Goal: Communication & Community: Answer question/provide support

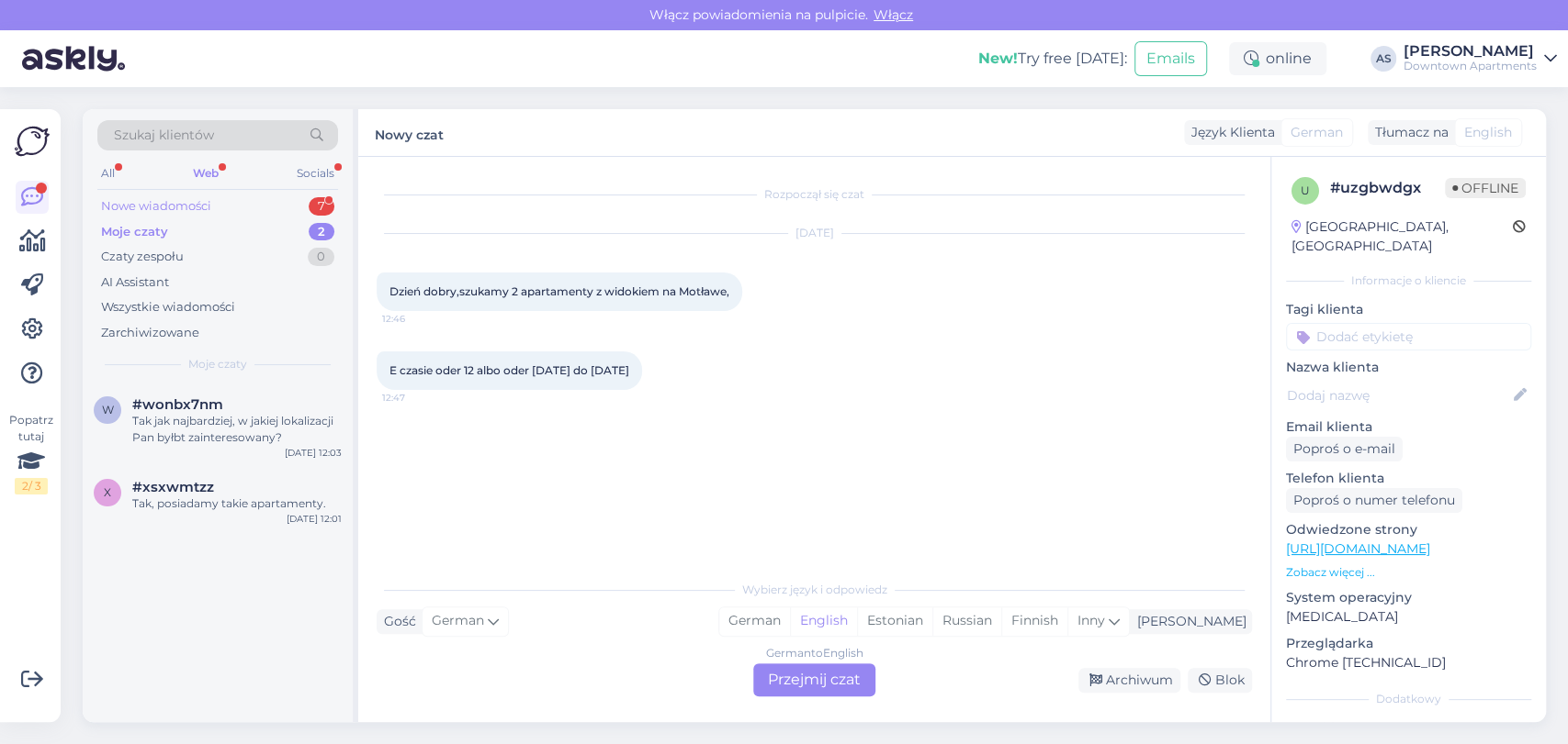
click at [292, 207] on div "Nowe wiadomości 7" at bounding box center [218, 206] width 241 height 26
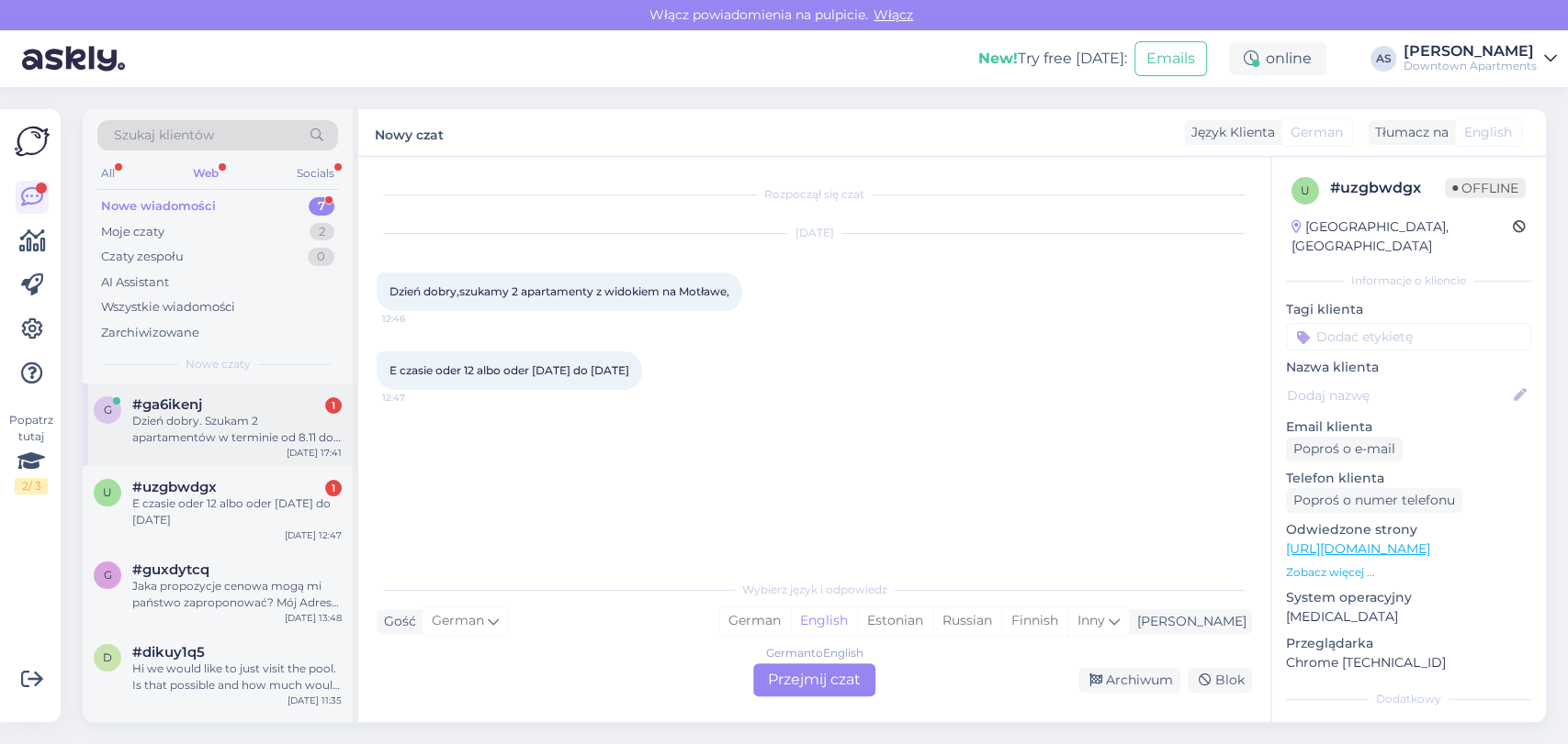
click at [260, 428] on div "Dzień dobry. Szukam 2 apartamentów w terminie od 8.11 do 11.11/ 4 osoby dorosłe…" at bounding box center [236, 429] width 209 height 33
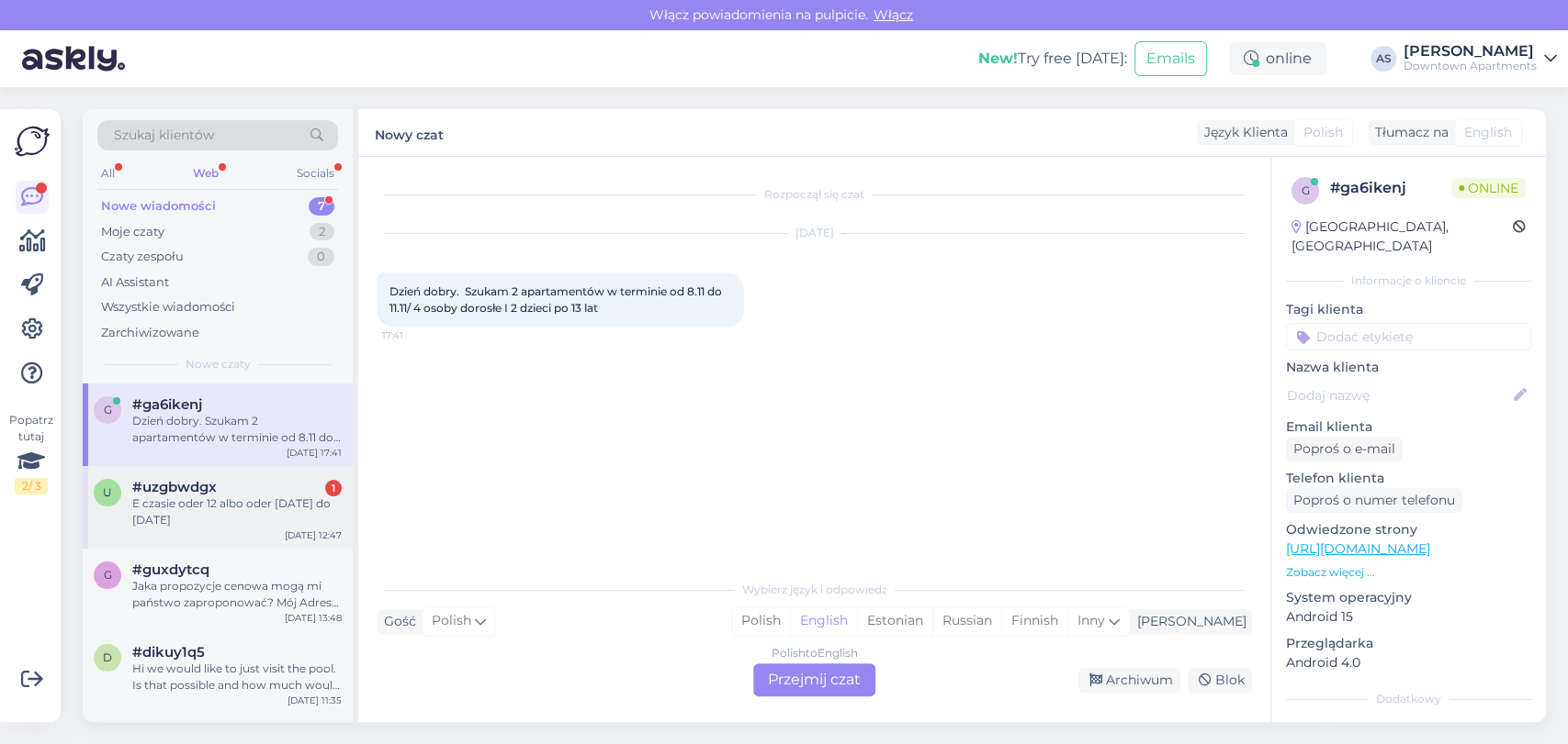
click at [217, 503] on div "E czasie oder 12 albo oder [DATE] do [DATE]" at bounding box center [236, 512] width 209 height 33
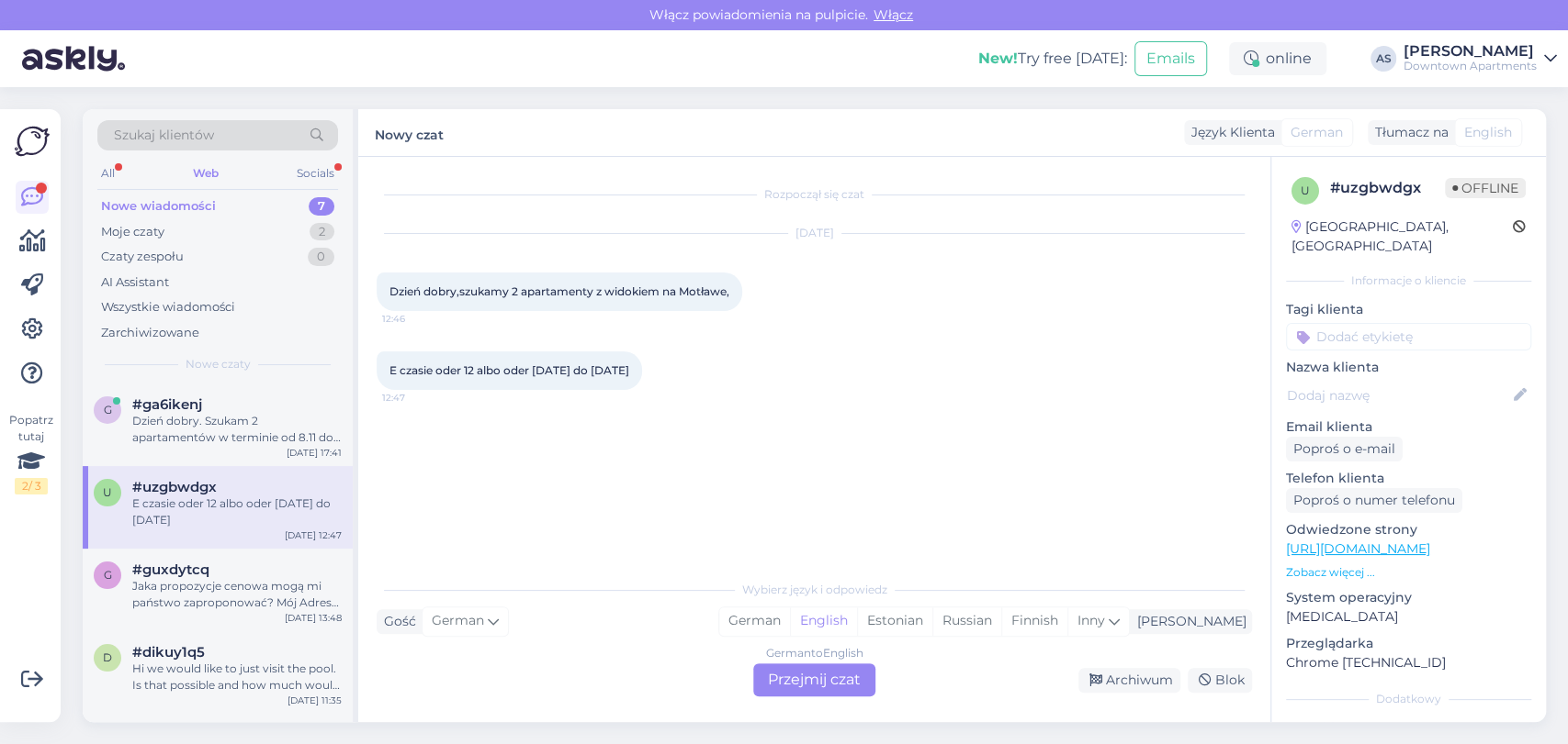
drag, startPoint x: 825, startPoint y: 672, endPoint x: 830, endPoint y: 655, distance: 17.7
click at [826, 672] on div "German to English Przejmij czat" at bounding box center [814, 680] width 122 height 33
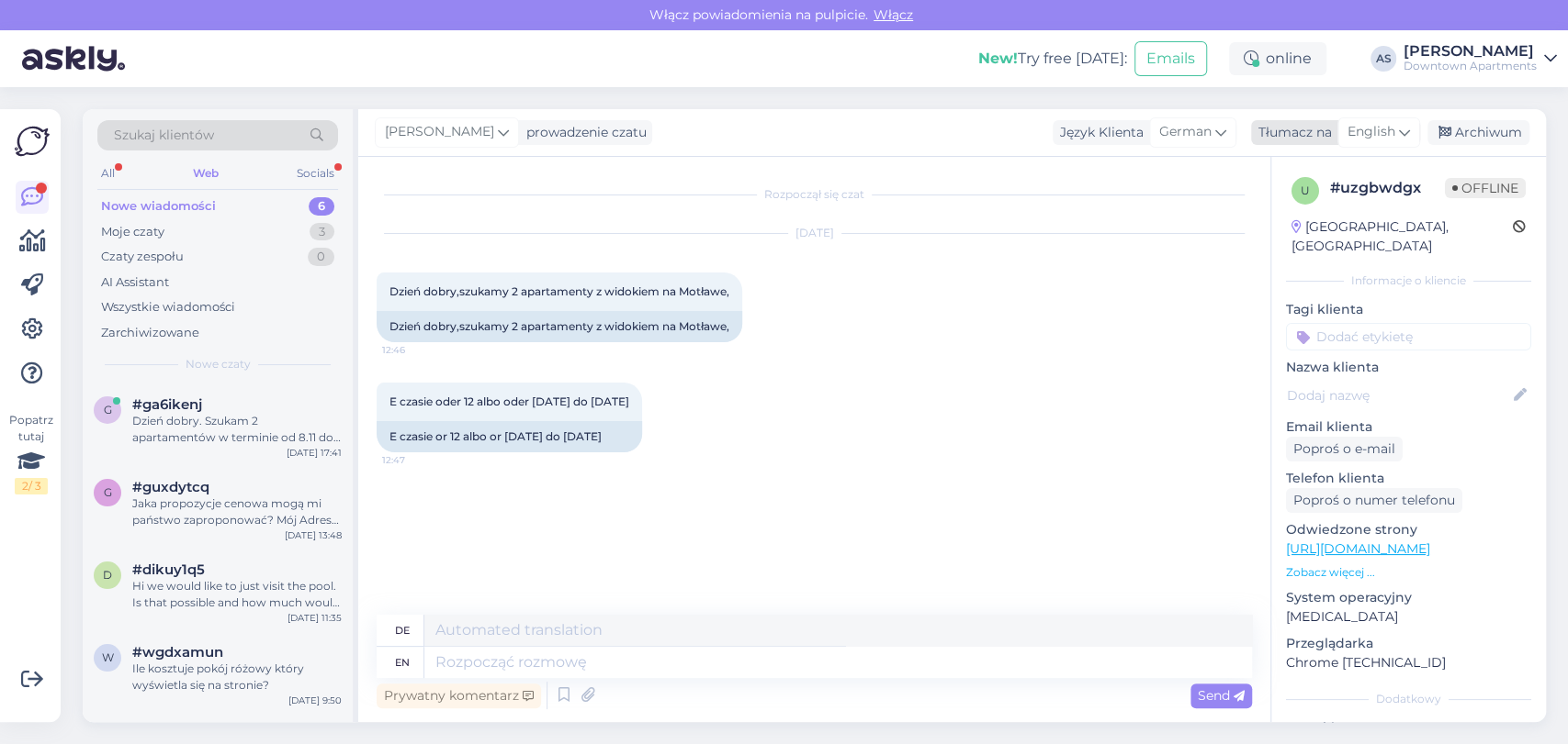
click at [1371, 117] on div "English" at bounding box center [1378, 132] width 82 height 30
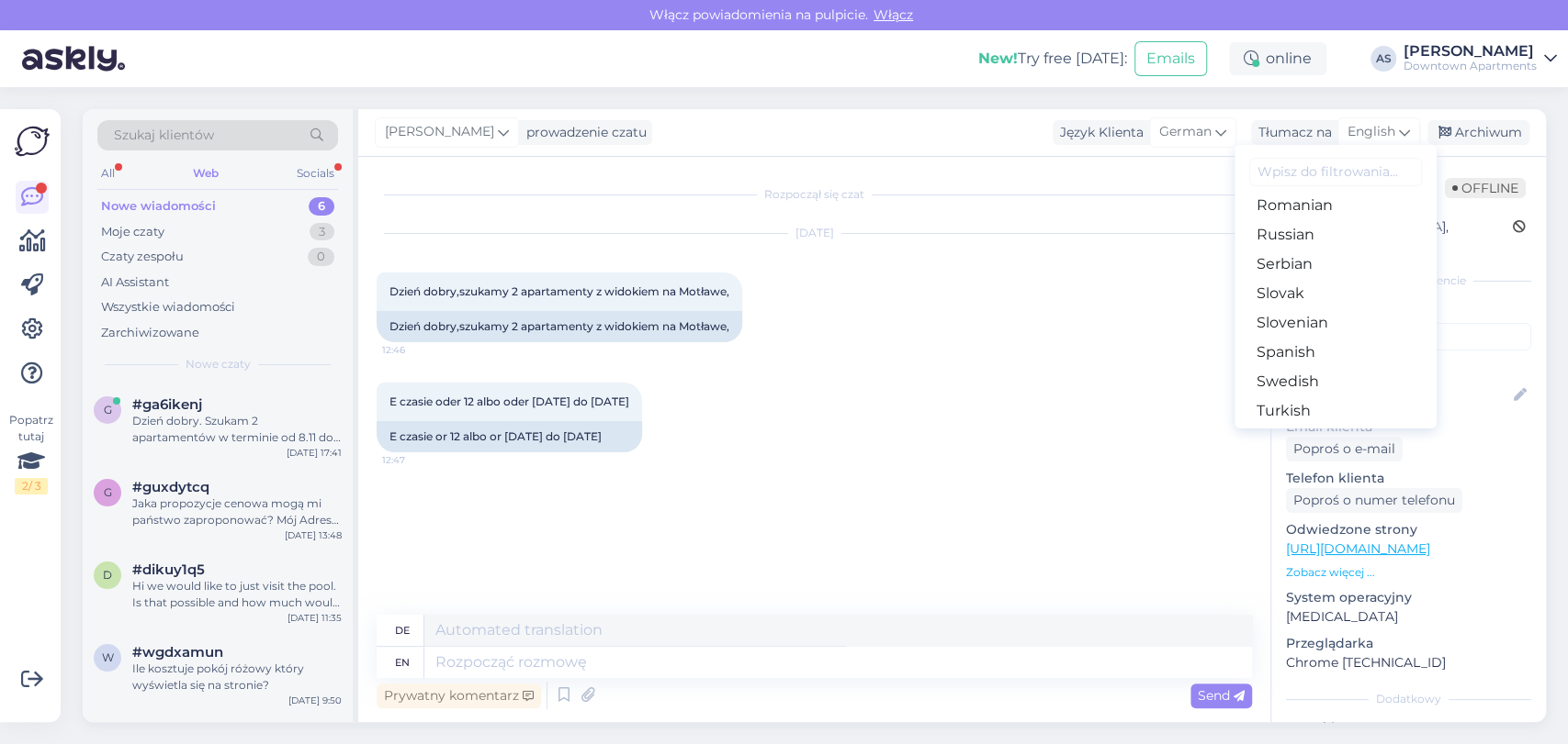
scroll to position [611, 0]
drag, startPoint x: 1291, startPoint y: 254, endPoint x: 1263, endPoint y: 285, distance: 41.8
click at [1291, 254] on link "Polish" at bounding box center [1335, 248] width 202 height 30
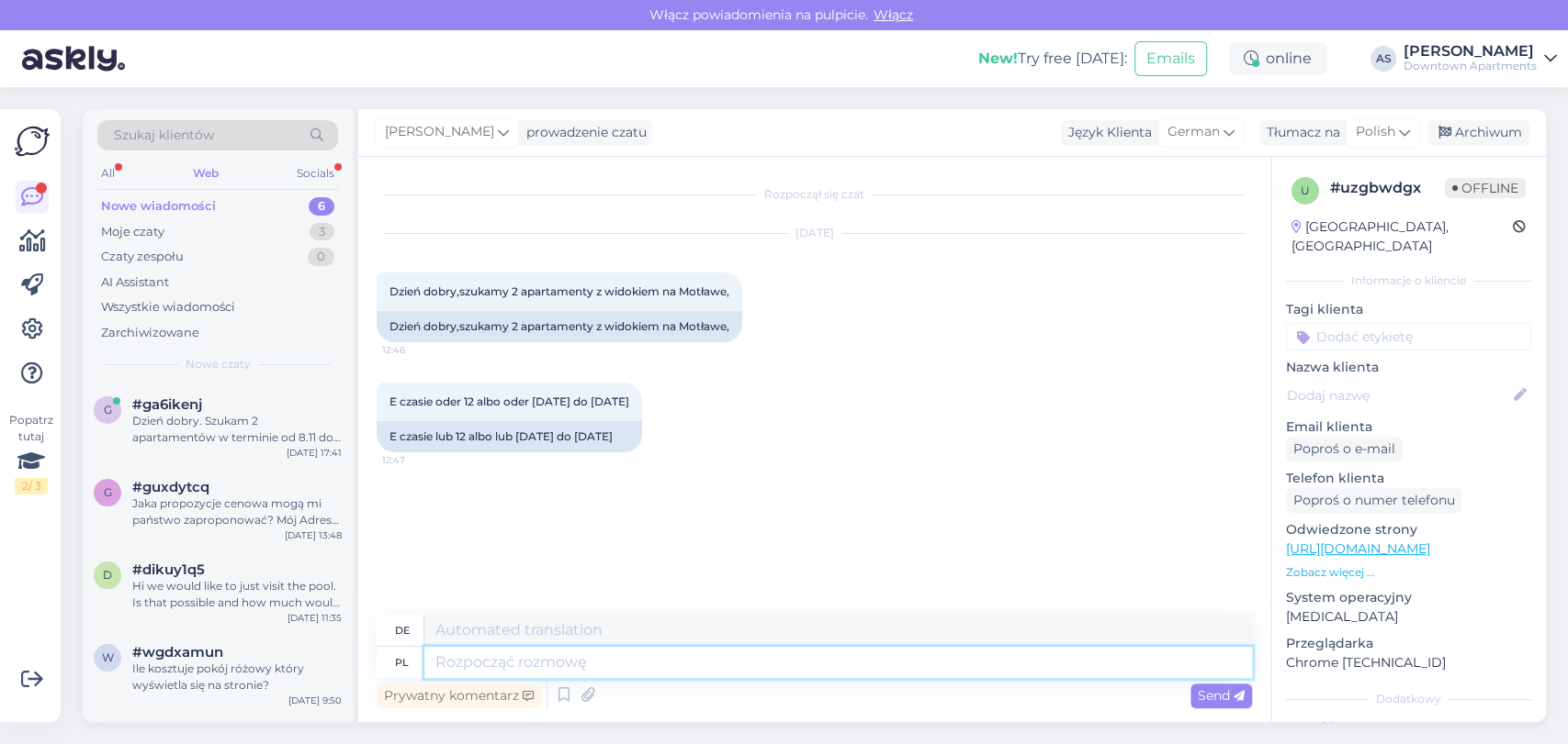
click at [484, 653] on textarea at bounding box center [838, 663] width 827 height 32
type textarea "Dzień do"
type textarea "Tag"
type textarea "Dzień dobry"
click at [1183, 126] on span "German" at bounding box center [1193, 132] width 53 height 20
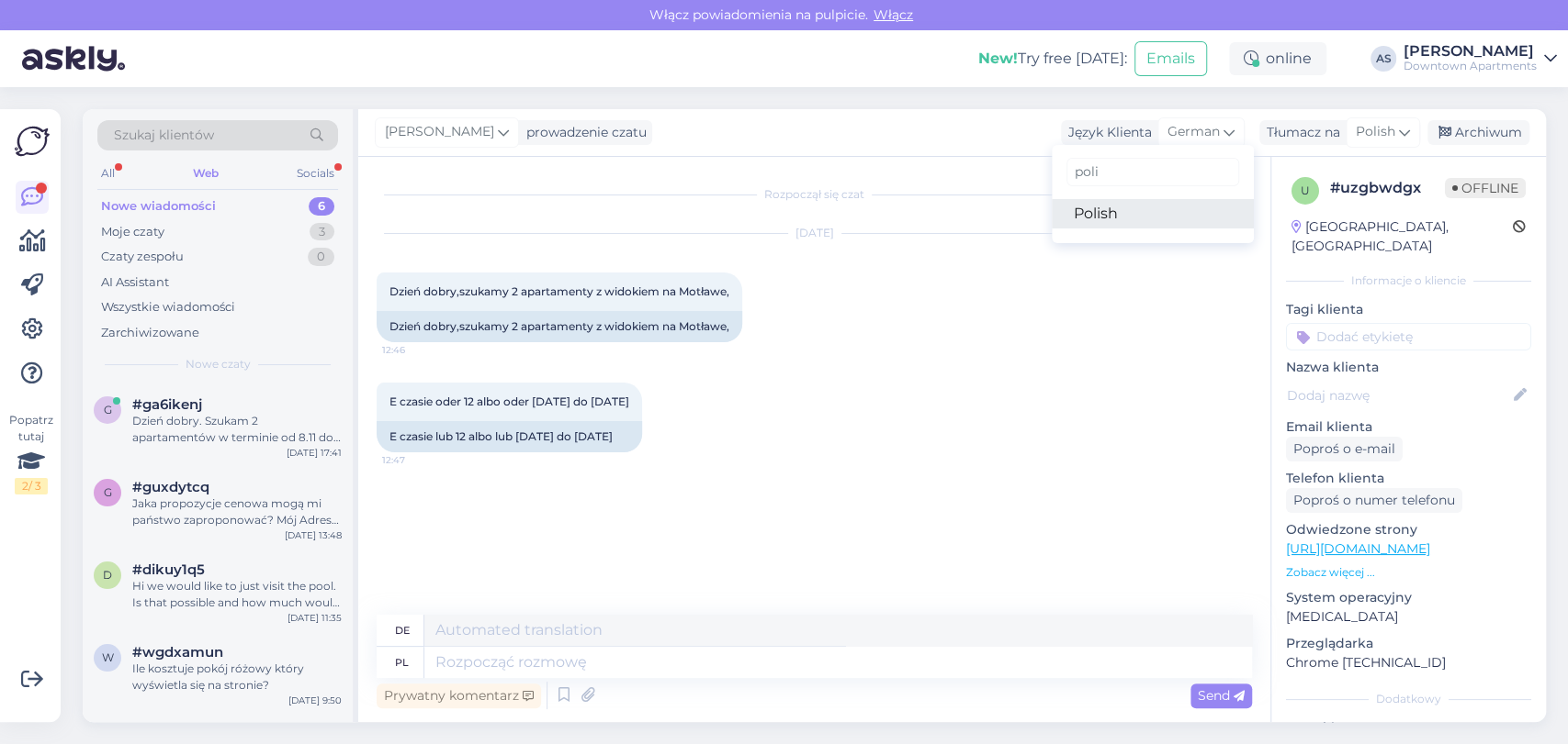
type input "poli"
click at [1168, 209] on link "Polish" at bounding box center [1151, 214] width 202 height 30
click at [843, 650] on textarea at bounding box center [814, 659] width 875 height 38
paste textarea "Dzień dobry"
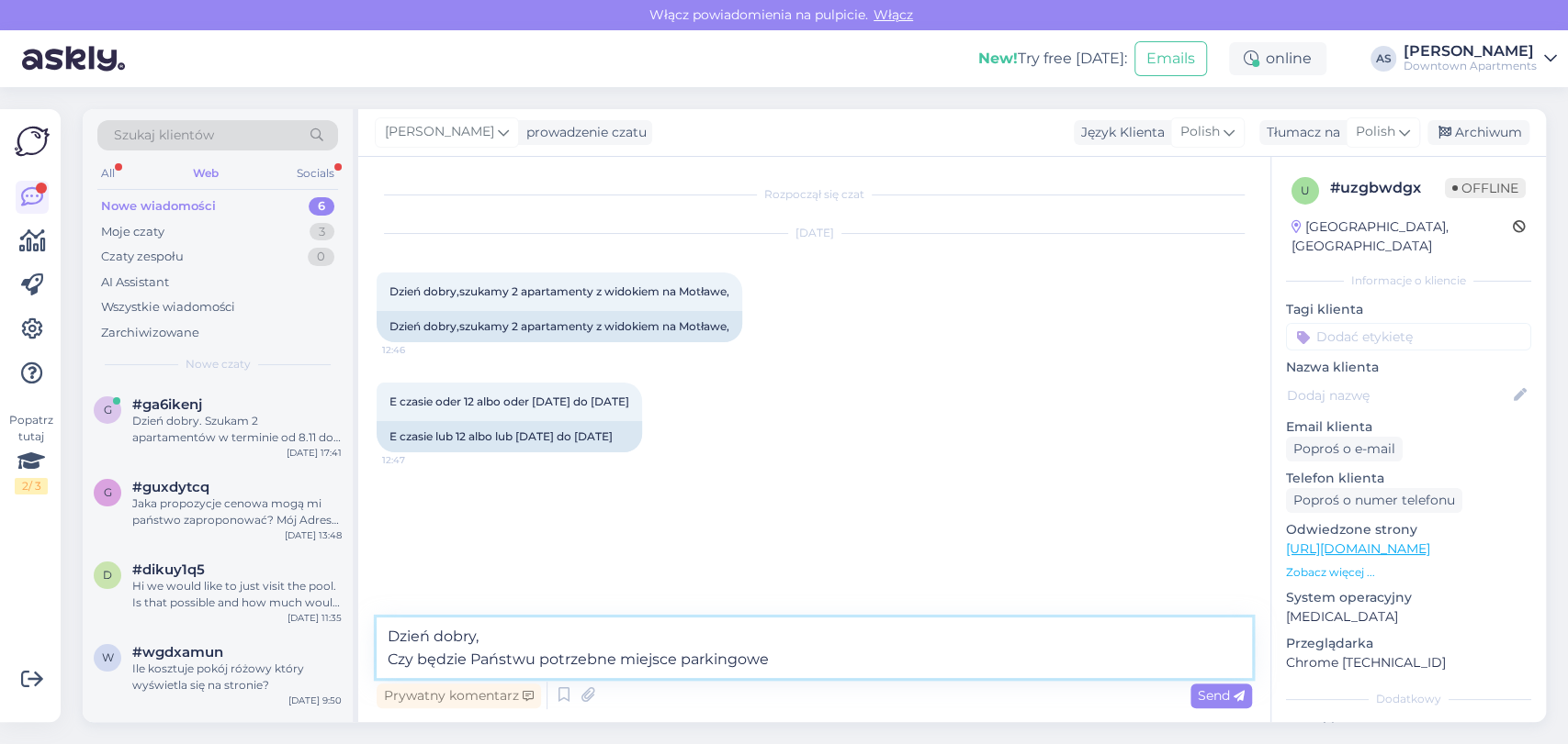
type textarea "Dzień dobry, Czy będzie Państwu potrzebne miejsce parkingowe?"
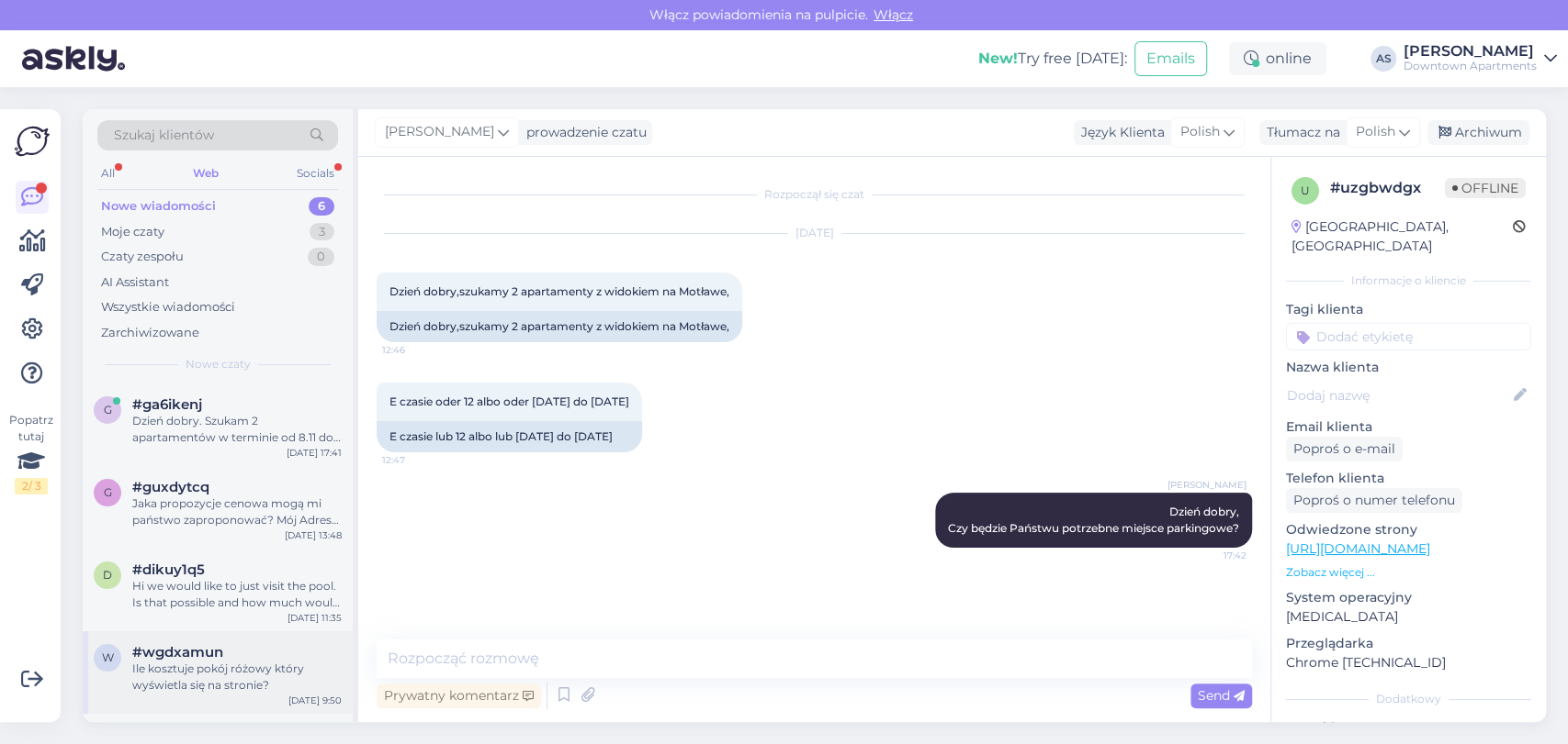
click at [270, 654] on div "#wgdxamun" at bounding box center [236, 652] width 209 height 16
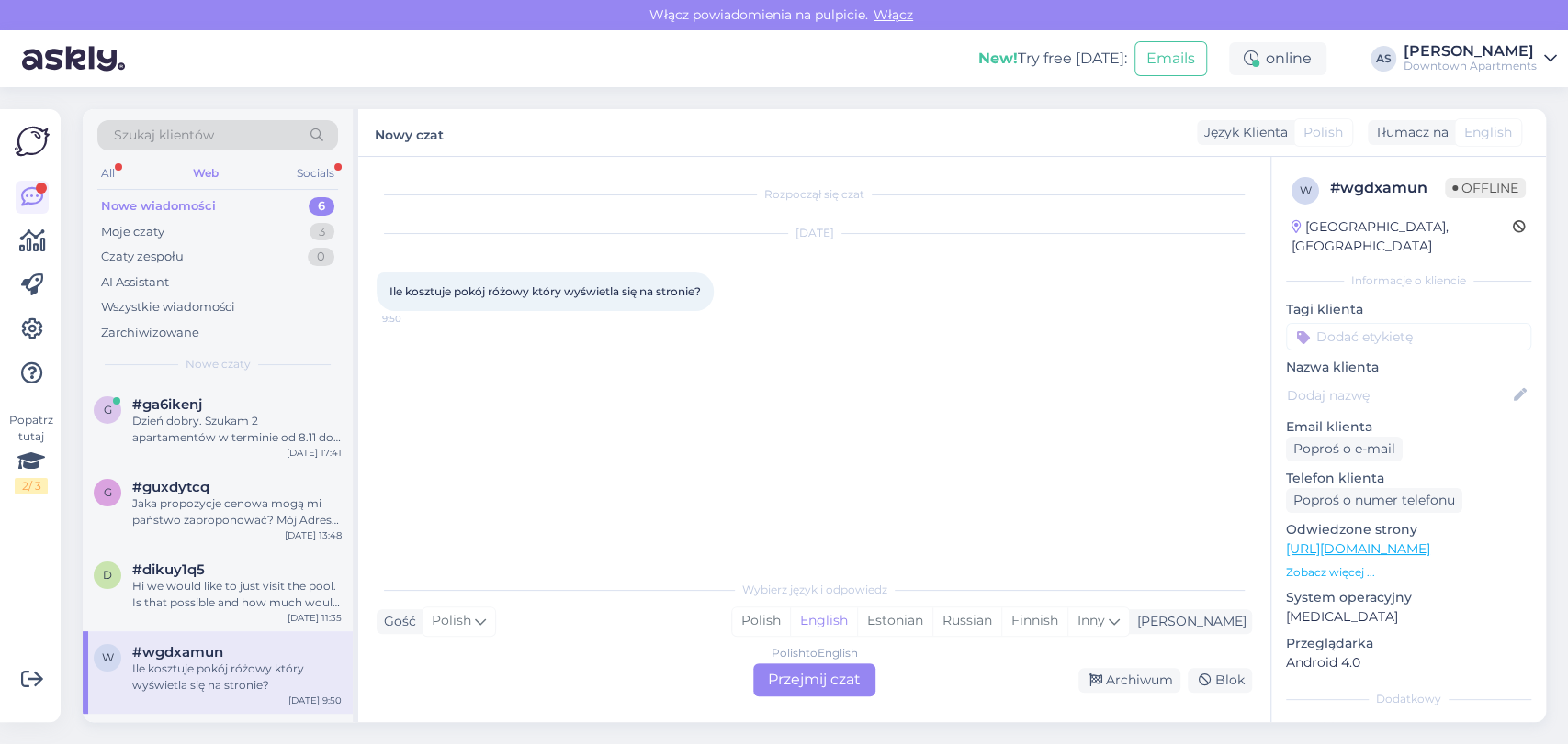
click at [808, 684] on div "Polish to English Przejmij czat" at bounding box center [814, 680] width 122 height 33
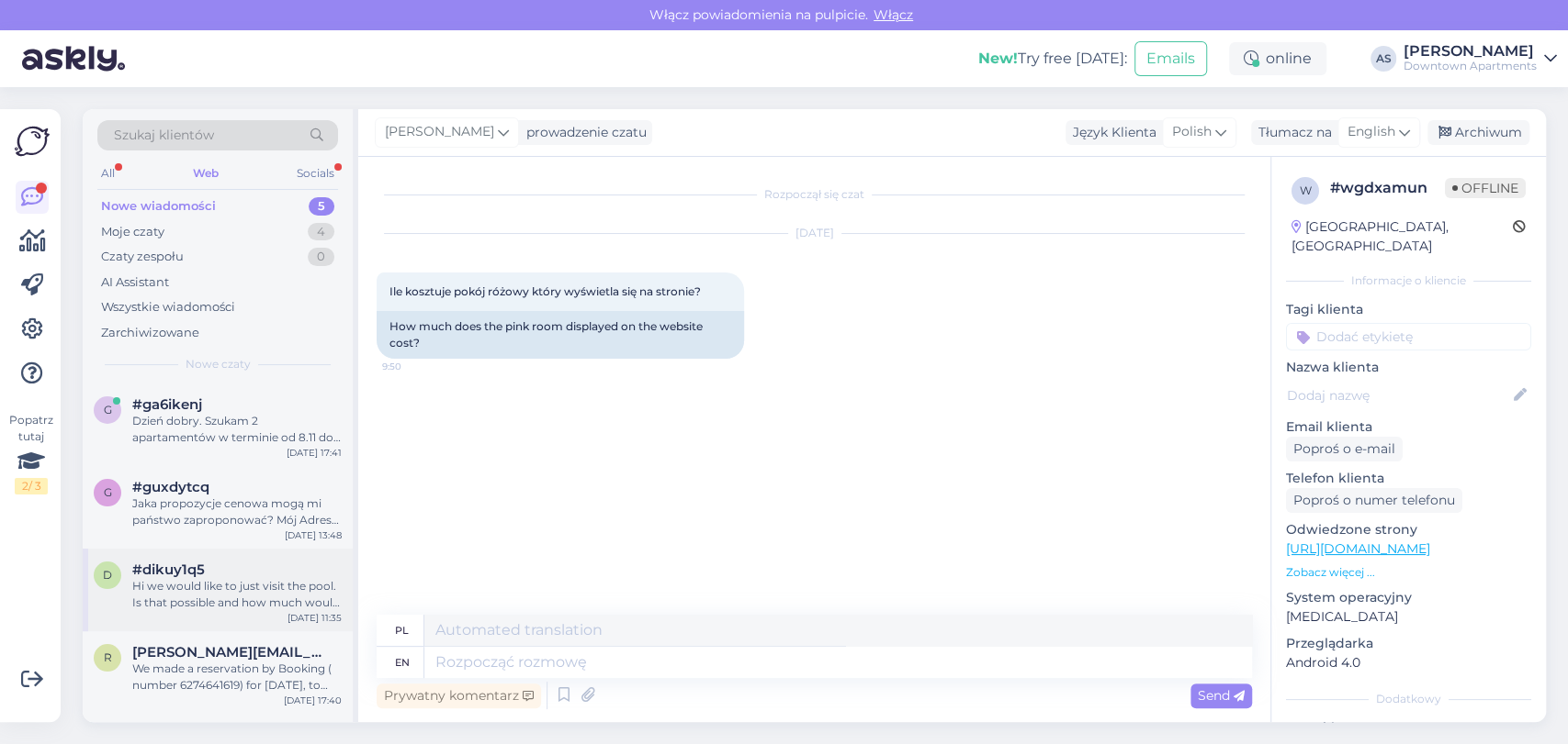
click at [336, 575] on div "#dikuy1q5" at bounding box center [236, 569] width 209 height 16
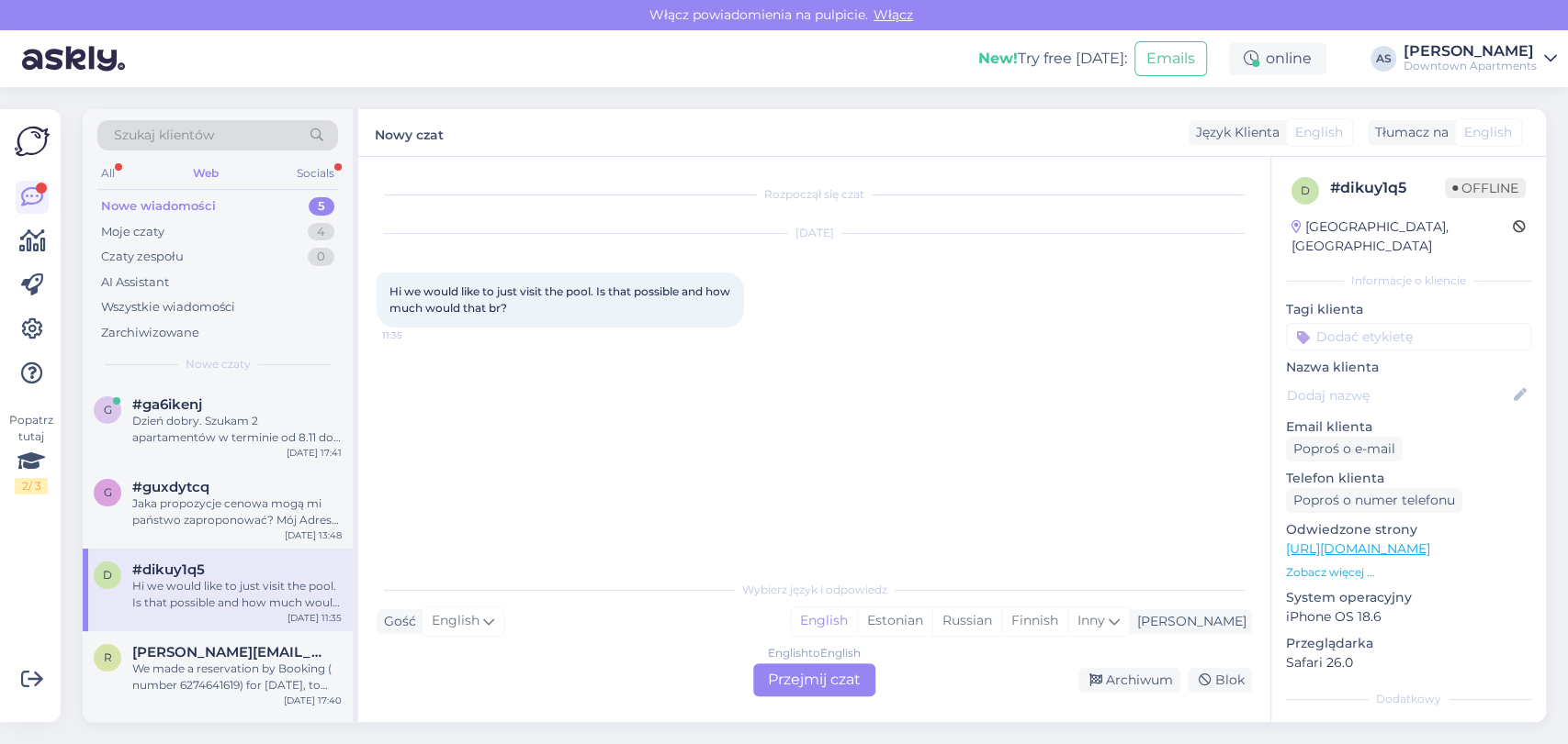
click at [286, 606] on div "Hi we would like to just visit the pool. Is that possible and how much would th…" at bounding box center [236, 594] width 209 height 33
click at [832, 681] on div "English to English Przejmij czat" at bounding box center [814, 680] width 122 height 33
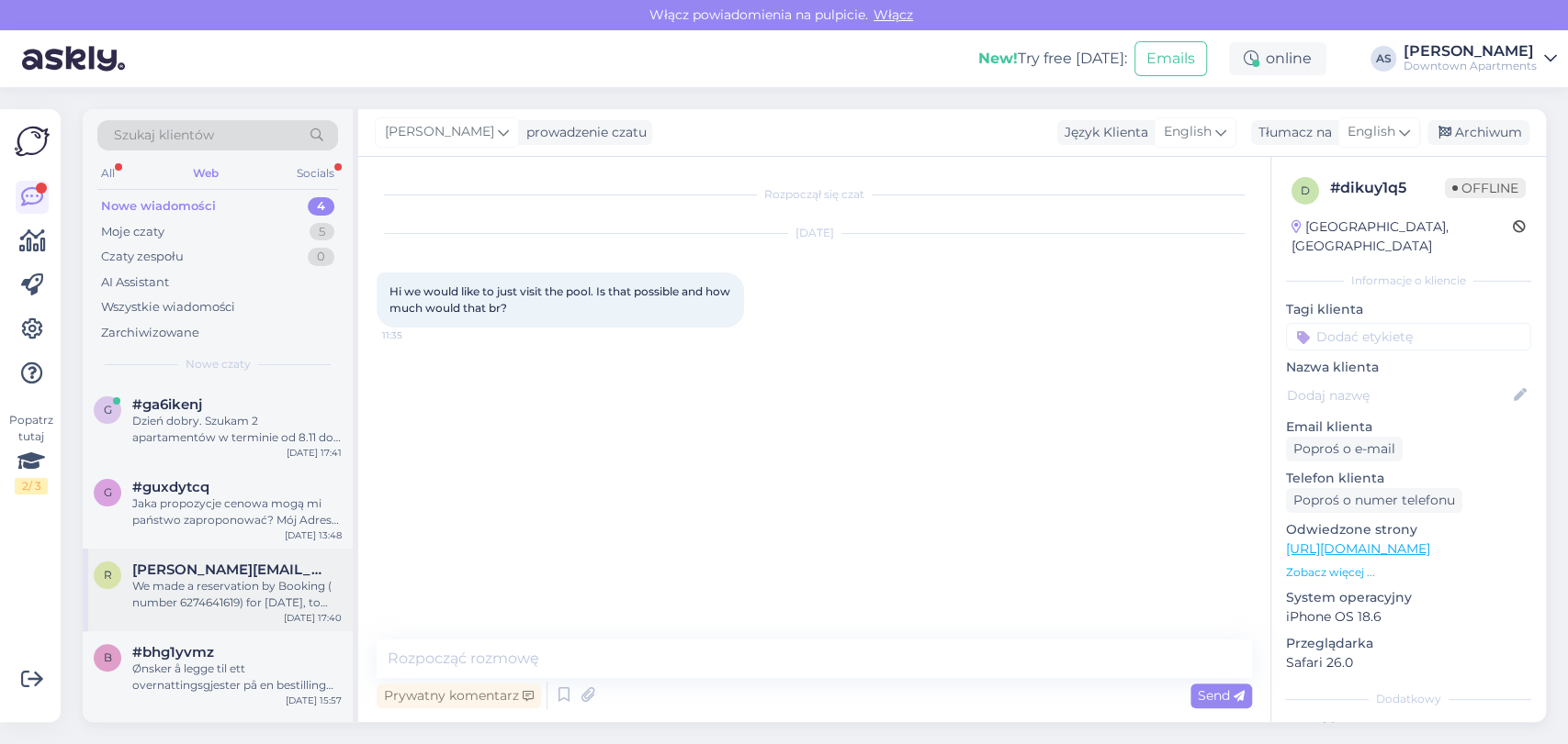
click at [241, 602] on div "We made a reservation by Booking ( number 6274641619) for [DATE], to [DATE]. Ca…" at bounding box center [236, 594] width 209 height 33
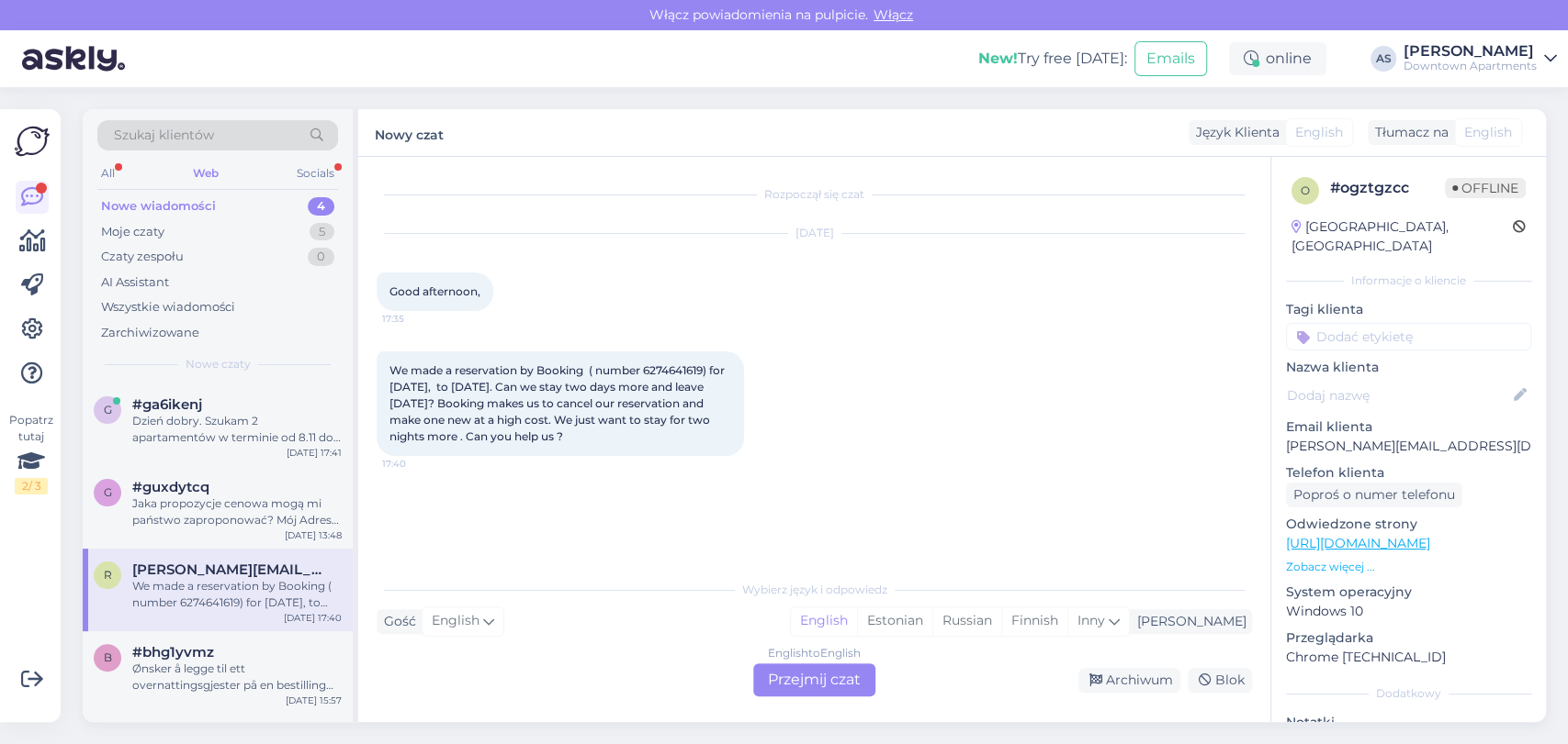
click at [845, 692] on div "English to English Przejmij czat" at bounding box center [814, 680] width 122 height 33
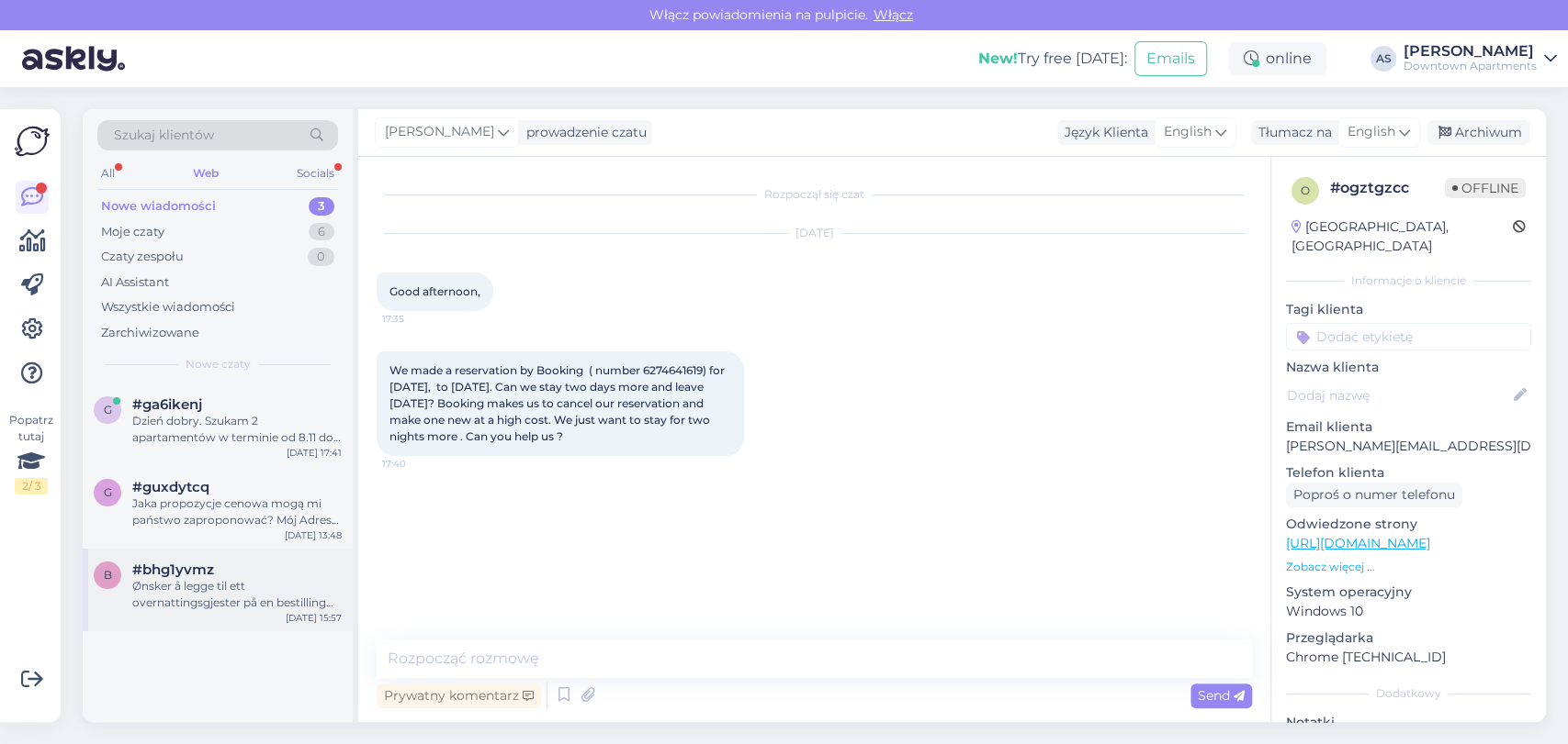
click at [168, 622] on div "b #bhg1yvmz Ønsker å legge til ett overnattingsgjester på en bestilling jeg har…" at bounding box center [217, 590] width 270 height 82
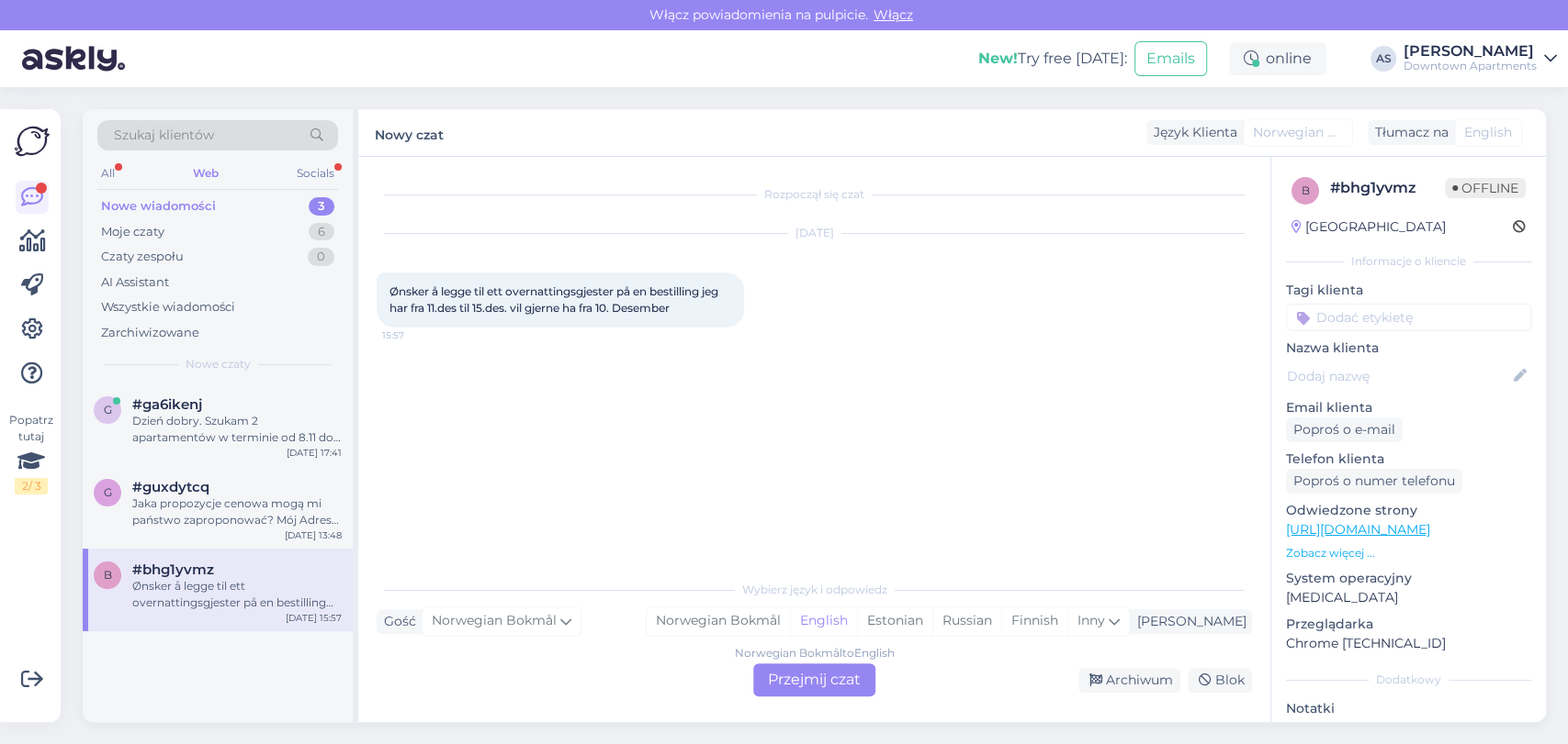
click at [791, 669] on div "Norwegian Bokmål to English Przejmij czat" at bounding box center [814, 680] width 122 height 33
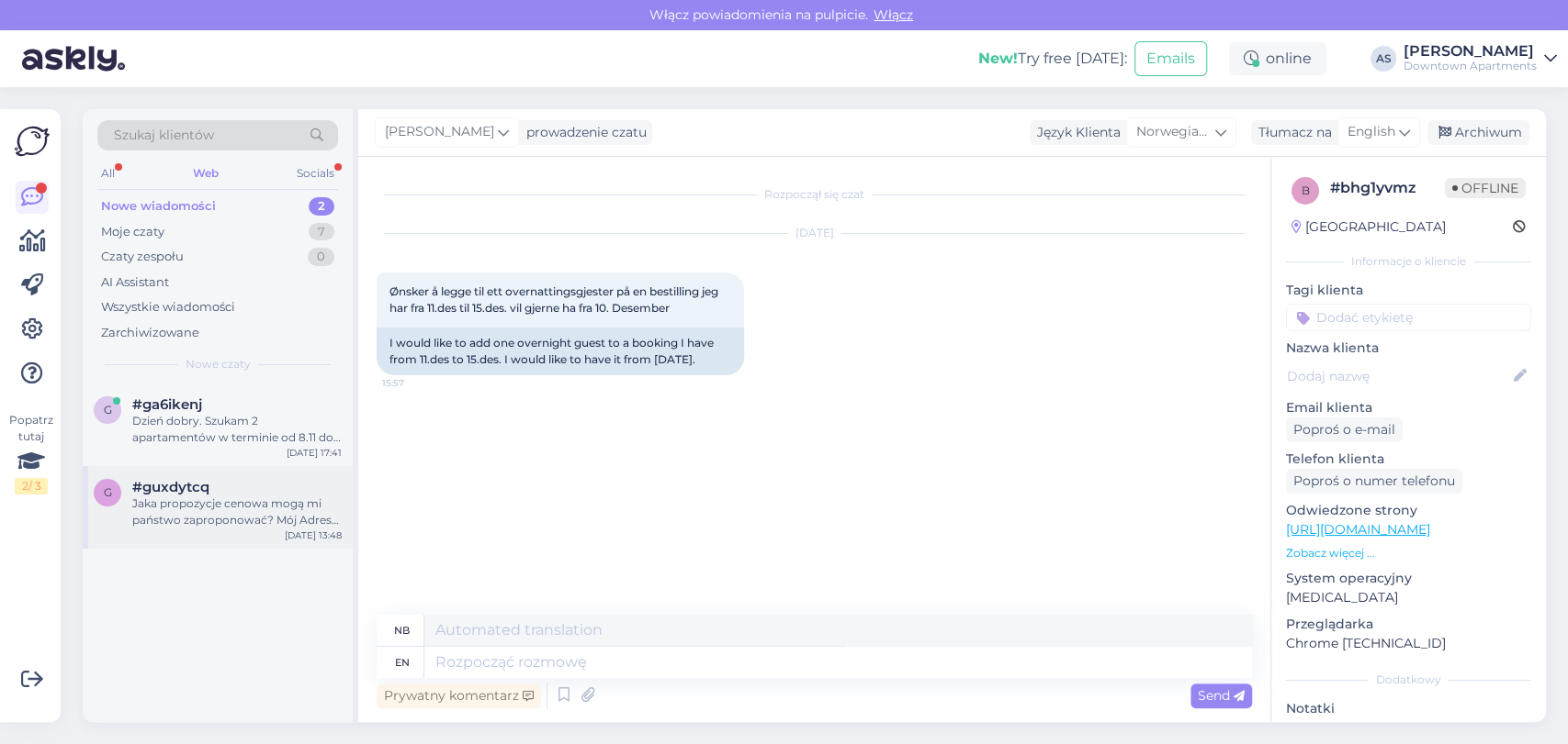
click at [282, 477] on div "g #guxdytcq Jaka propozycje cenowa mogą mi państwo zaproponować? Mój Adres mail…" at bounding box center [217, 507] width 270 height 82
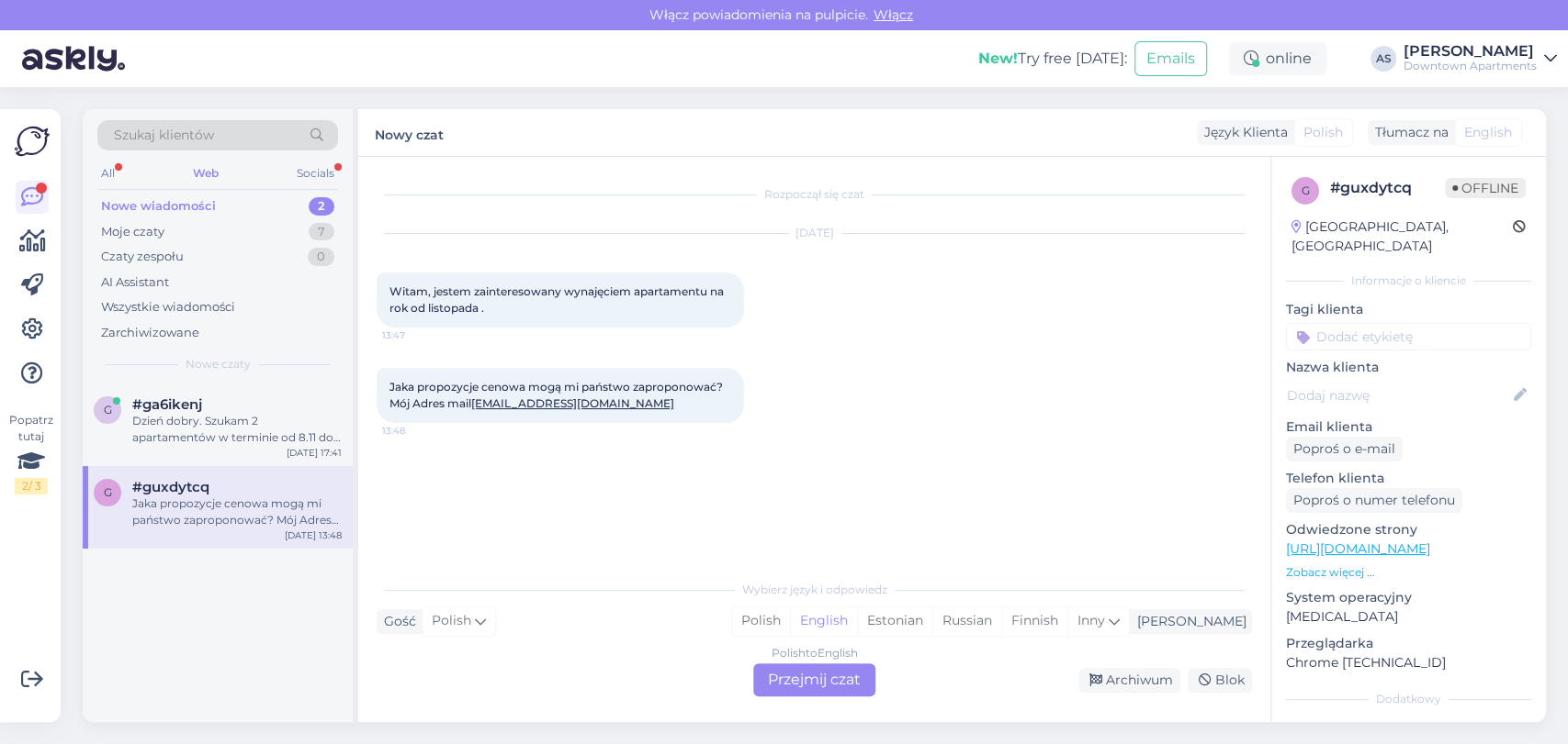
click at [794, 681] on div "Polish to English Przejmij czat" at bounding box center [814, 680] width 122 height 33
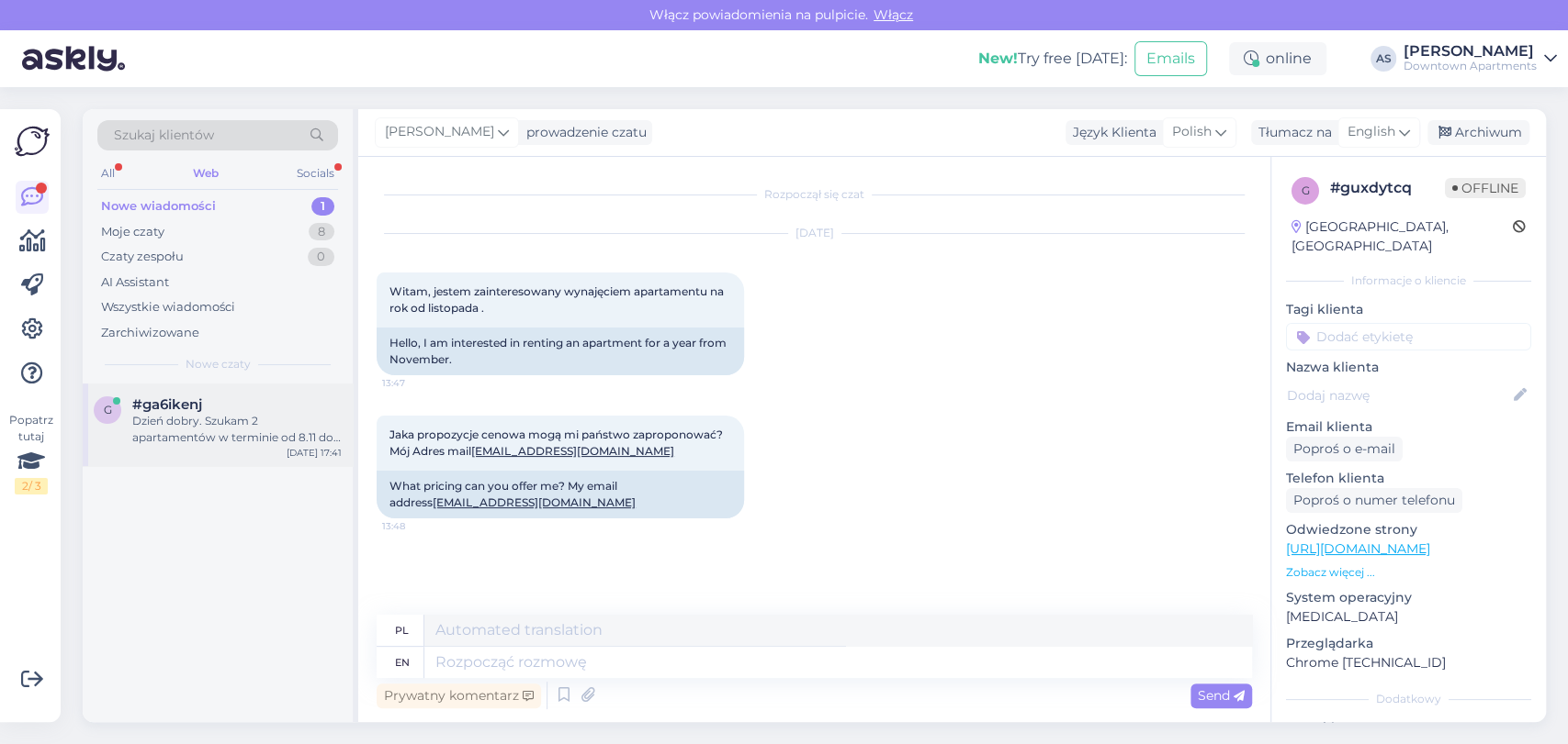
click at [281, 454] on div "g #ga6ikenj Dzień dobry. Szukam 2 apartamentów w terminie od 8.11 do 11.11/ 4 o…" at bounding box center [217, 425] width 270 height 82
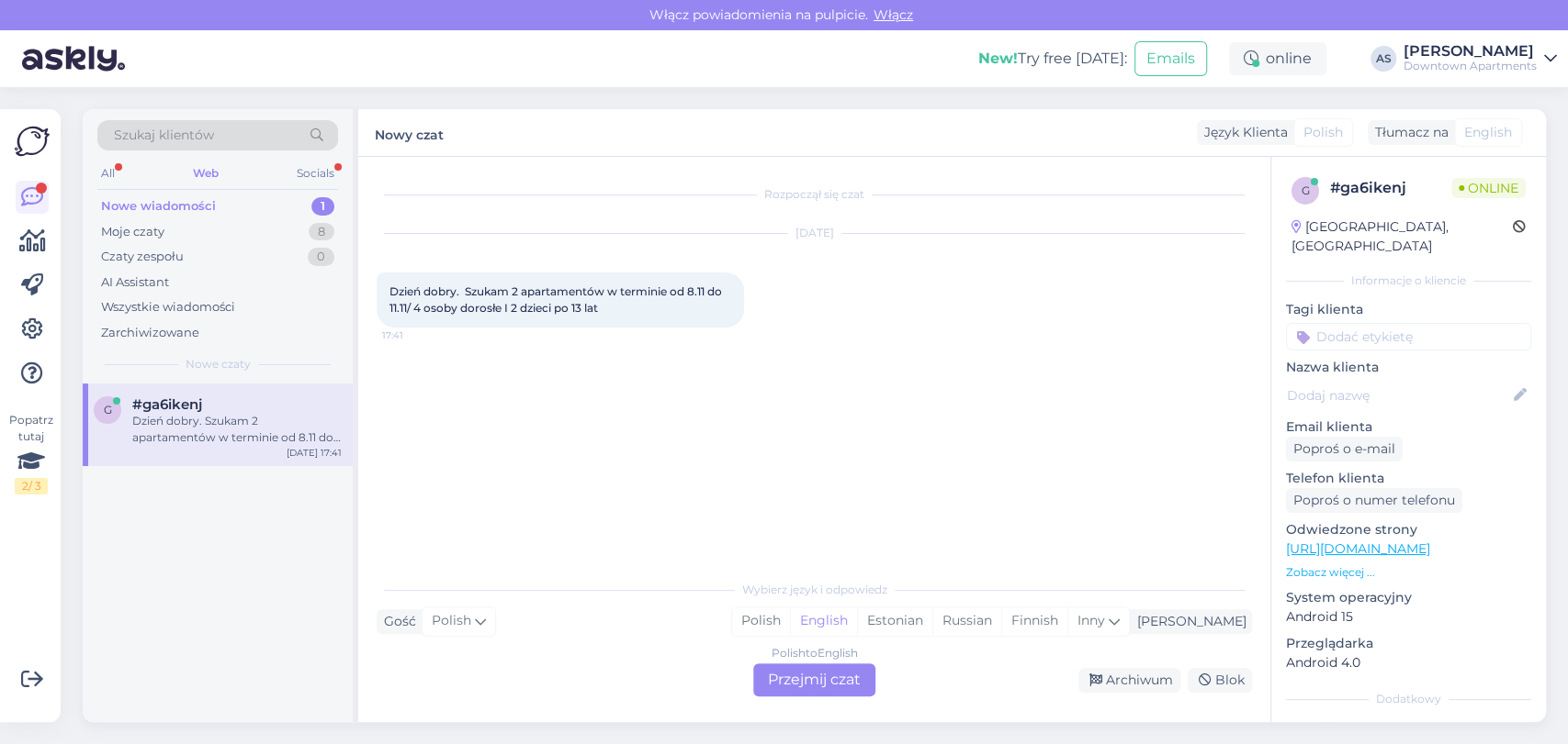
click at [774, 676] on div "Polish to English Przejmij czat" at bounding box center [814, 680] width 122 height 33
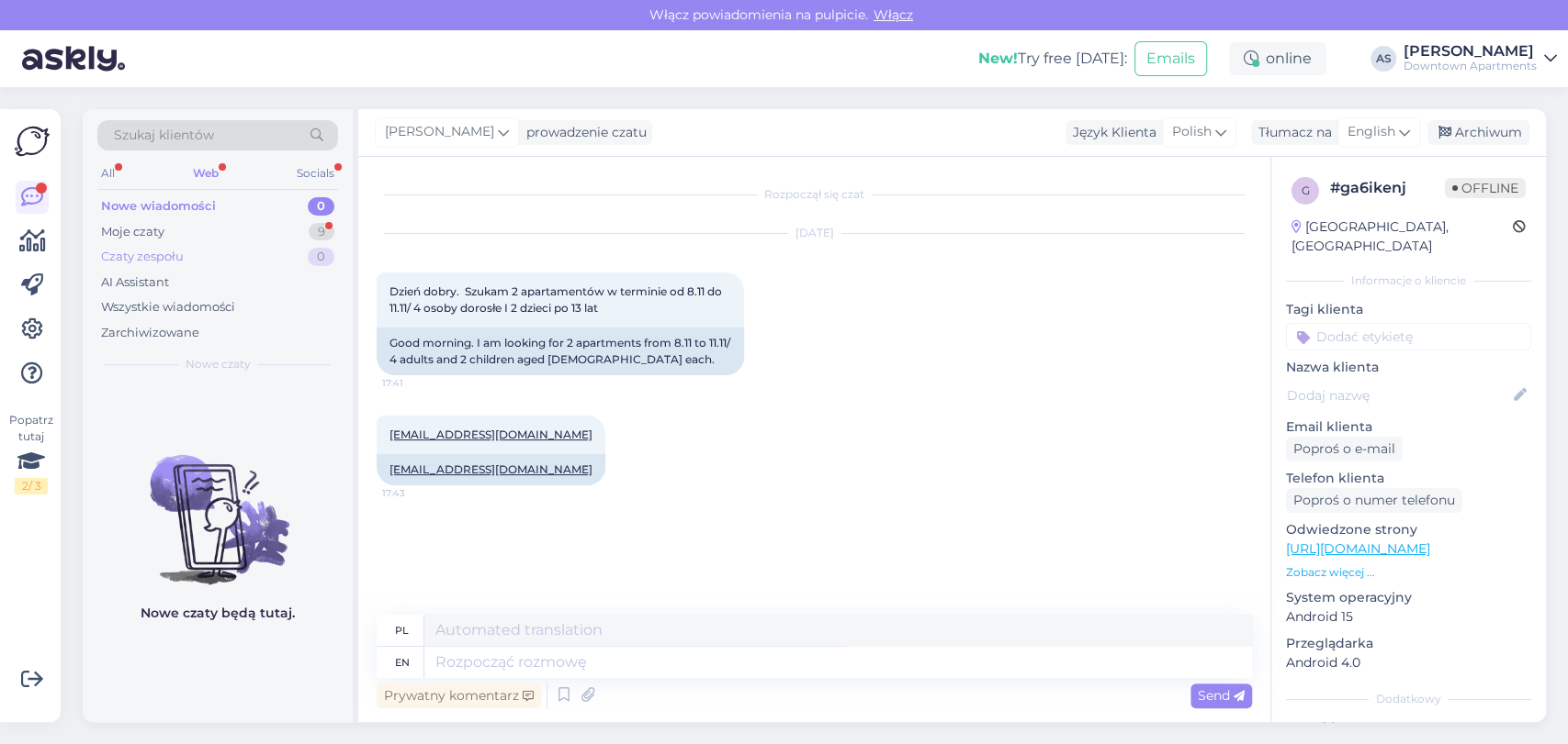
click at [231, 247] on div "Czaty zespołu 0" at bounding box center [218, 257] width 241 height 26
click at [1390, 134] on span "English" at bounding box center [1371, 132] width 48 height 20
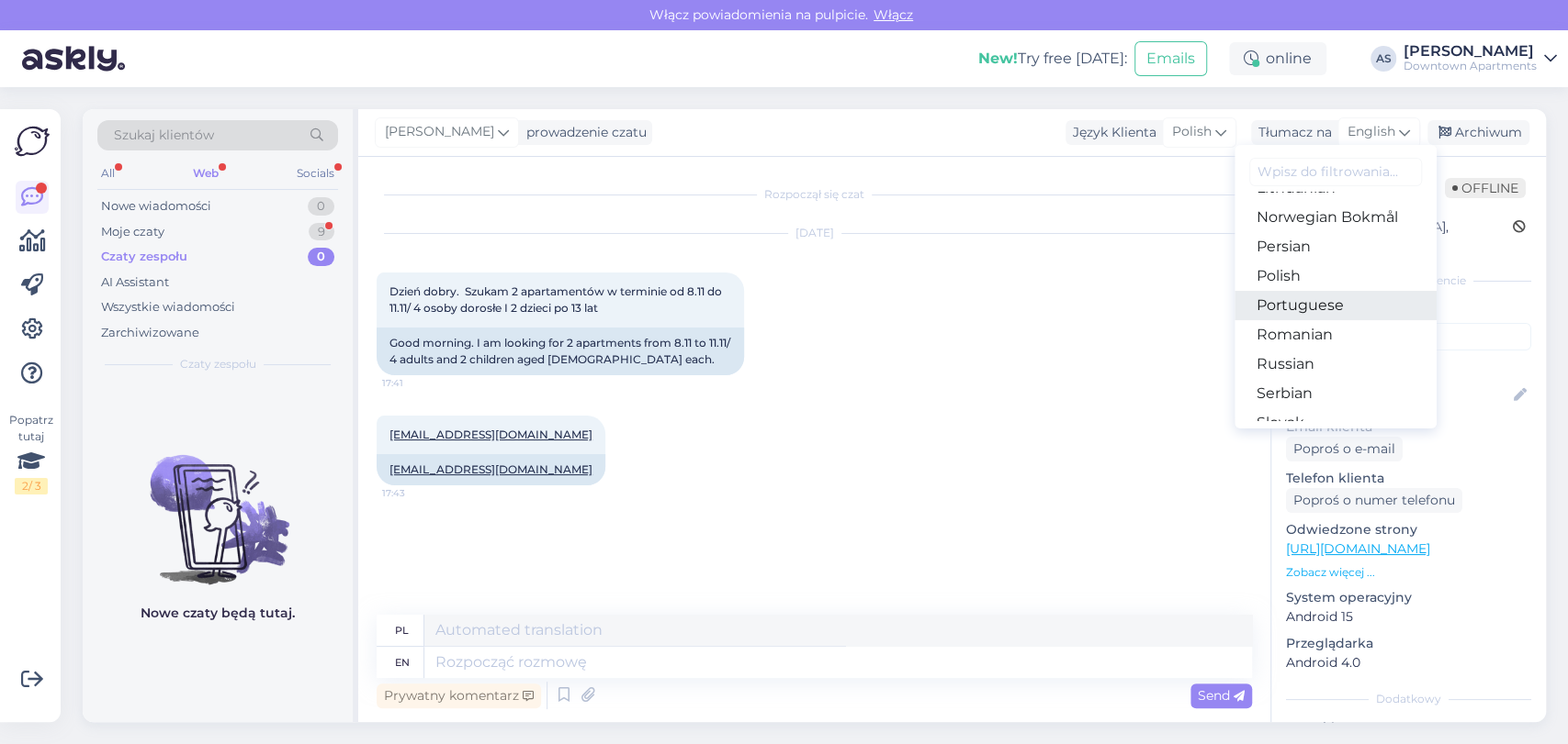
scroll to position [551, 0]
click at [1275, 310] on link "Polish" at bounding box center [1335, 309] width 202 height 30
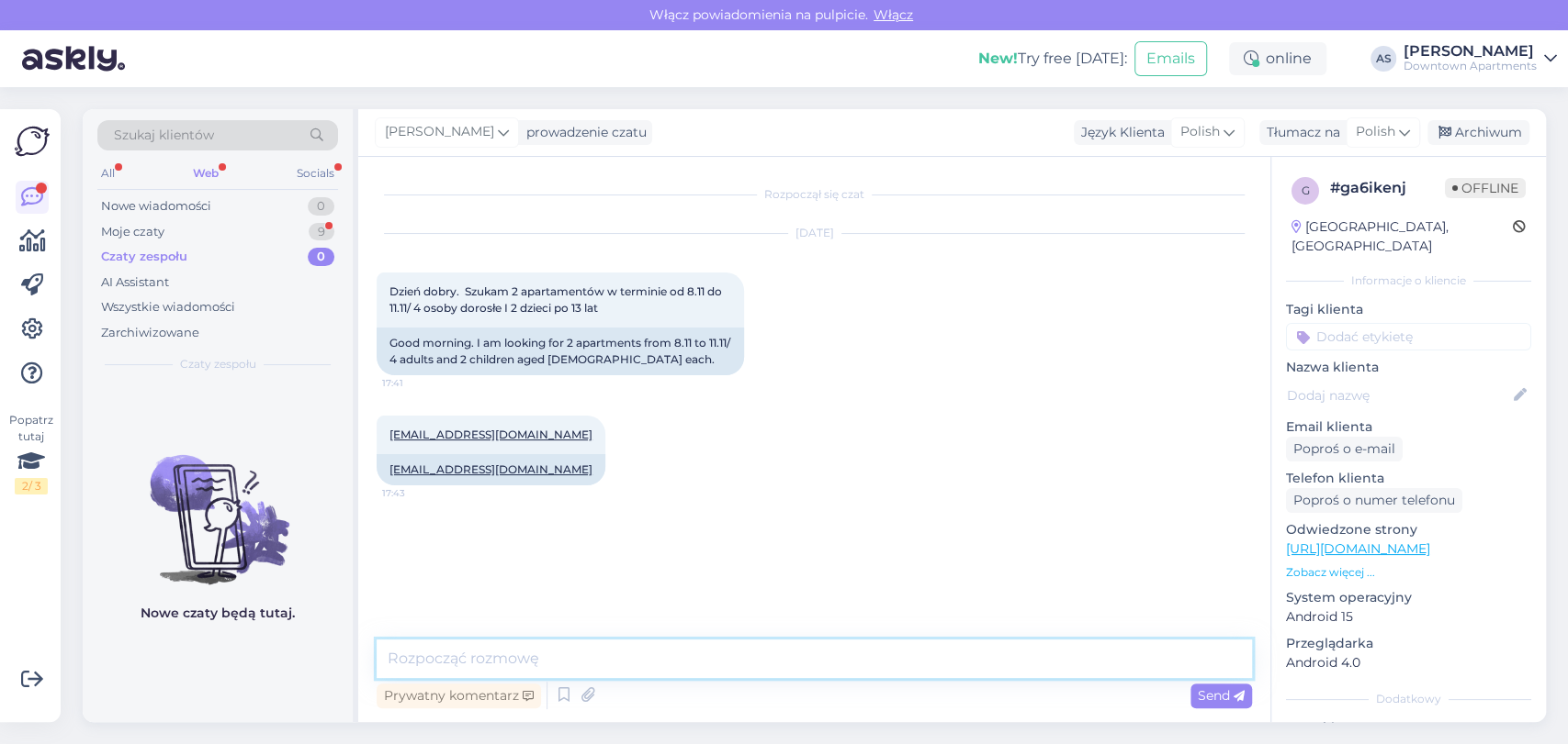
click at [867, 648] on textarea at bounding box center [814, 659] width 875 height 38
click at [226, 236] on div "Moje czaty 9" at bounding box center [218, 232] width 241 height 26
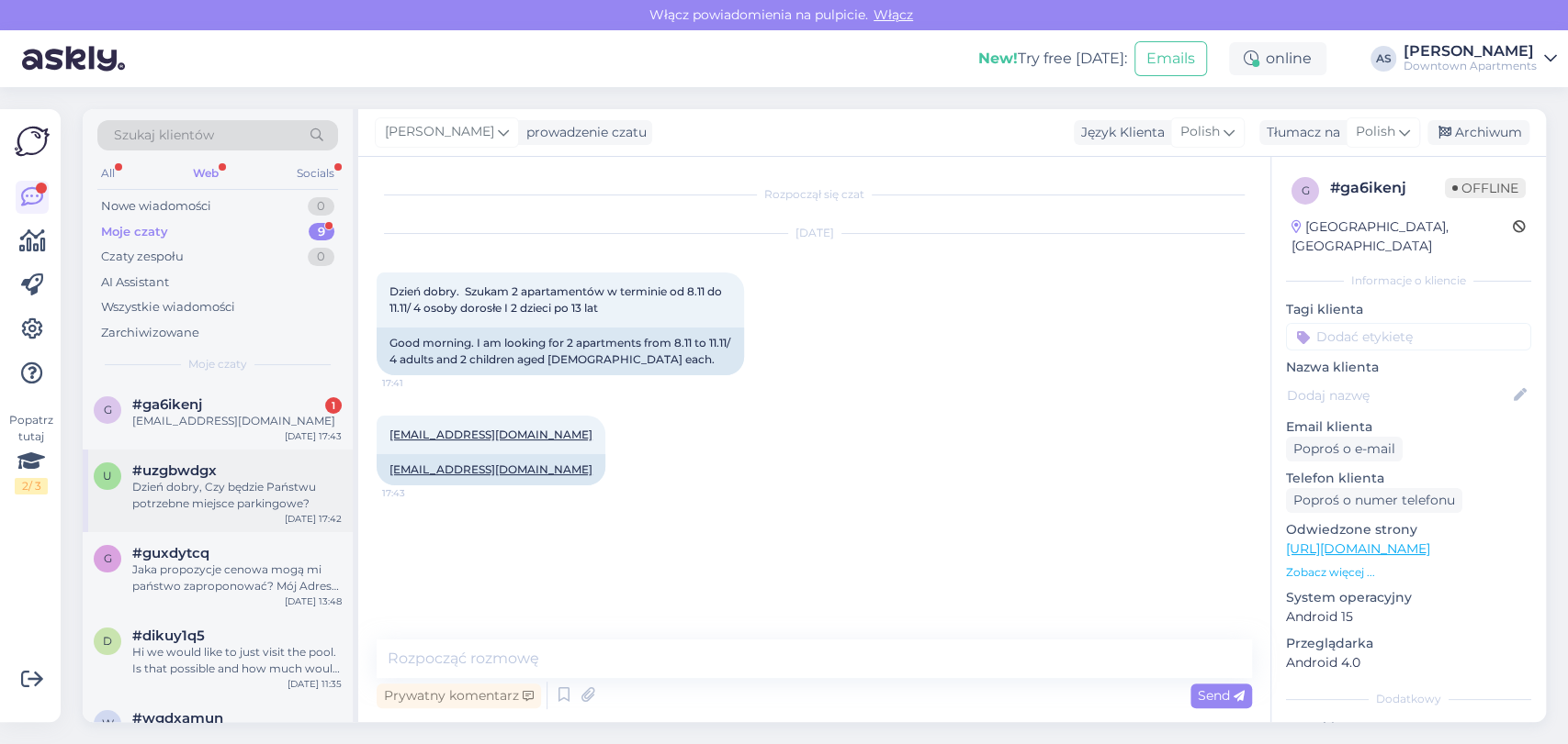
click at [177, 480] on div "Dzień dobry, Czy będzie Państwu potrzebne miejsce parkingowe?" at bounding box center [236, 496] width 209 height 33
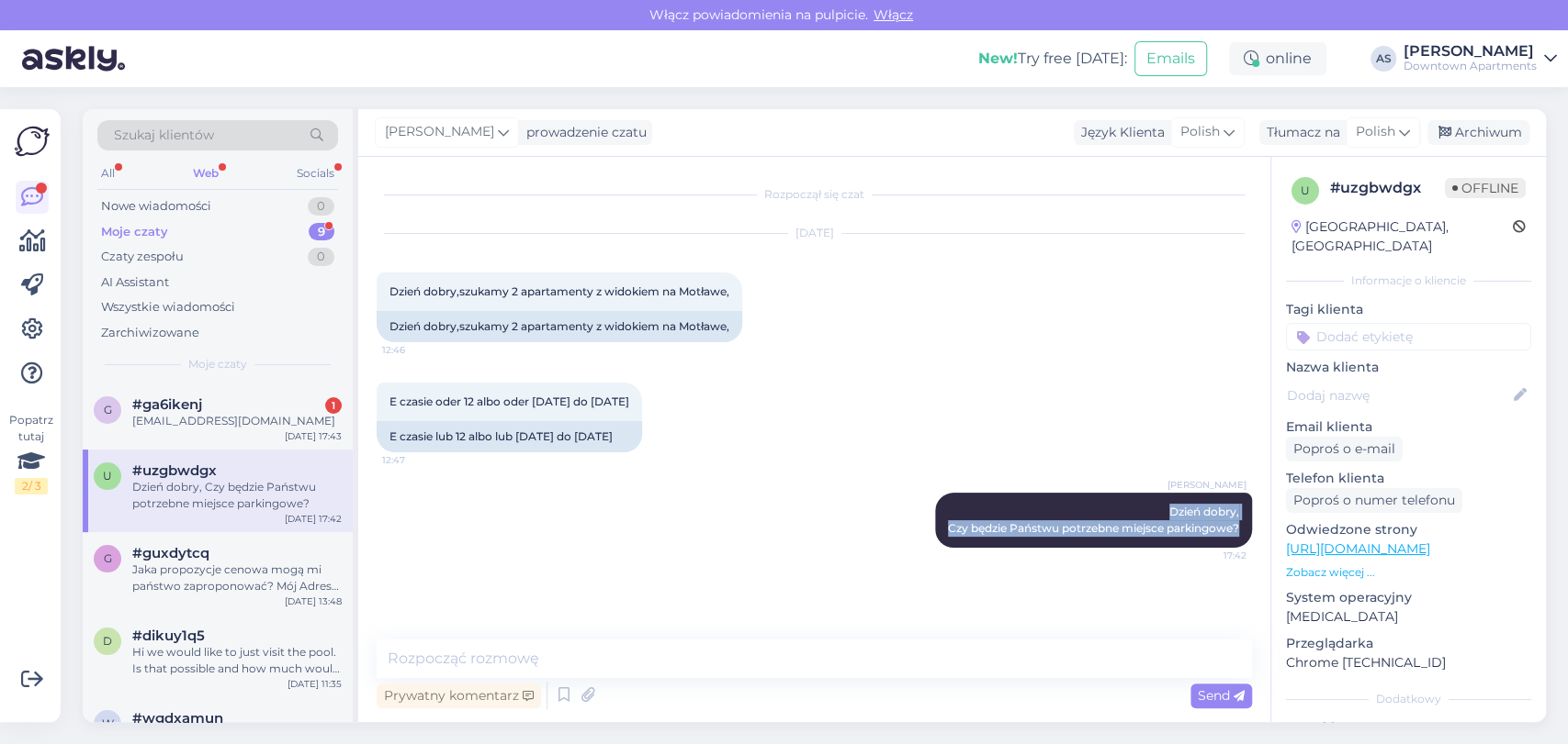
drag, startPoint x: 1167, startPoint y: 547, endPoint x: 1268, endPoint y: 570, distance: 103.6
click at [1268, 570] on div "Rozpoczął się czat [DATE] Dzień dobry,szukamy 2 apartamenty z widokiem na [GEOG…" at bounding box center [814, 439] width 912 height 565
copy span "Dzień dobry, Czy będzie Państwu potrzebne miejsce parkingowe?"
click at [248, 415] on div "[EMAIL_ADDRESS][DOMAIN_NAME]" at bounding box center [236, 420] width 209 height 16
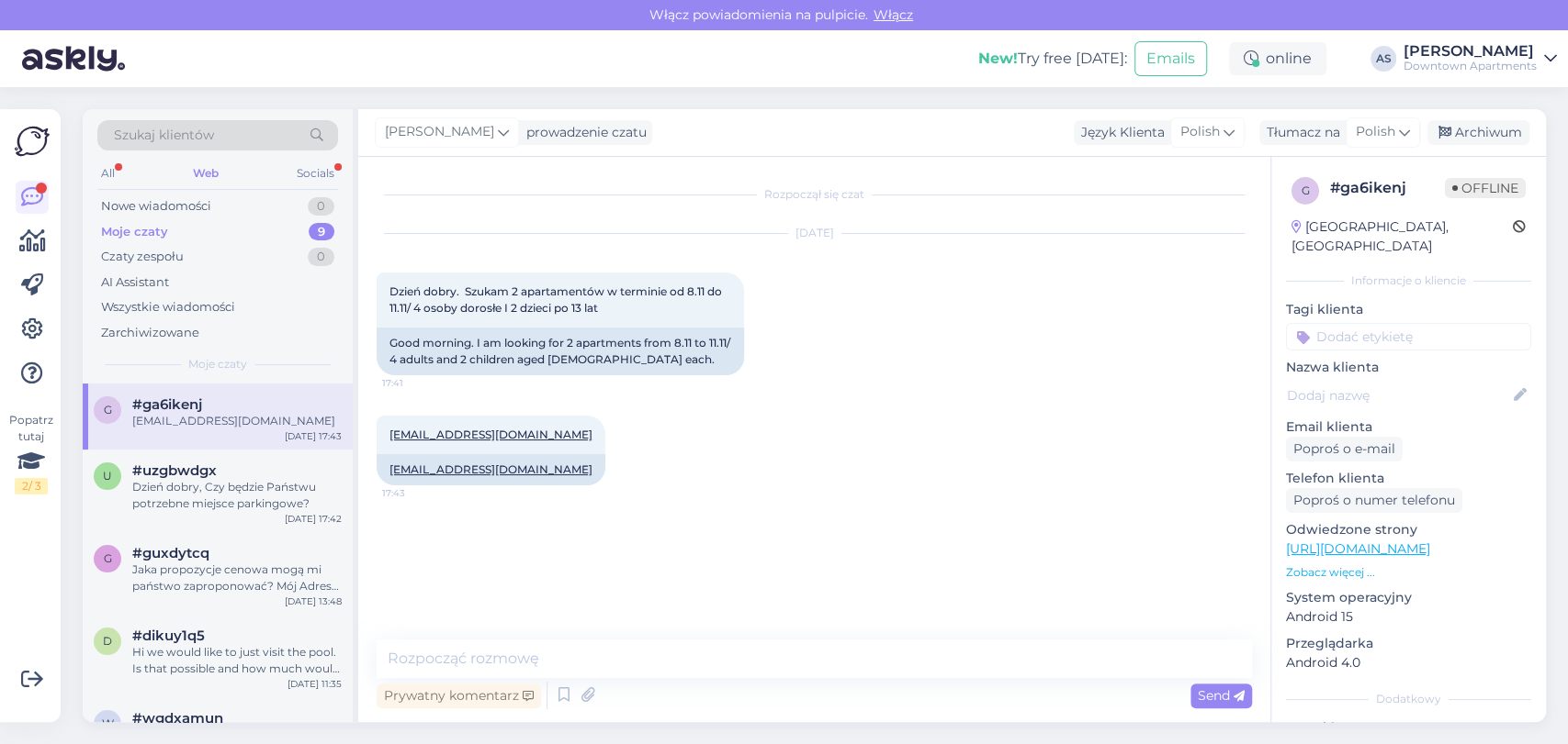
click at [562, 638] on div "Rozpoczął się czat [DATE] Dzień dobry. Szukam 2 apartamentów w terminie od 8.11…" at bounding box center [814, 439] width 912 height 565
click at [565, 651] on textarea at bounding box center [814, 659] width 875 height 38
paste textarea "Dzień dobry, Czy będzie Państwu potrzebne miejsce parkingowe?"
type textarea "Dzień dobry, Czy będzie Państwu potrzebne miejsce parkingowe?"
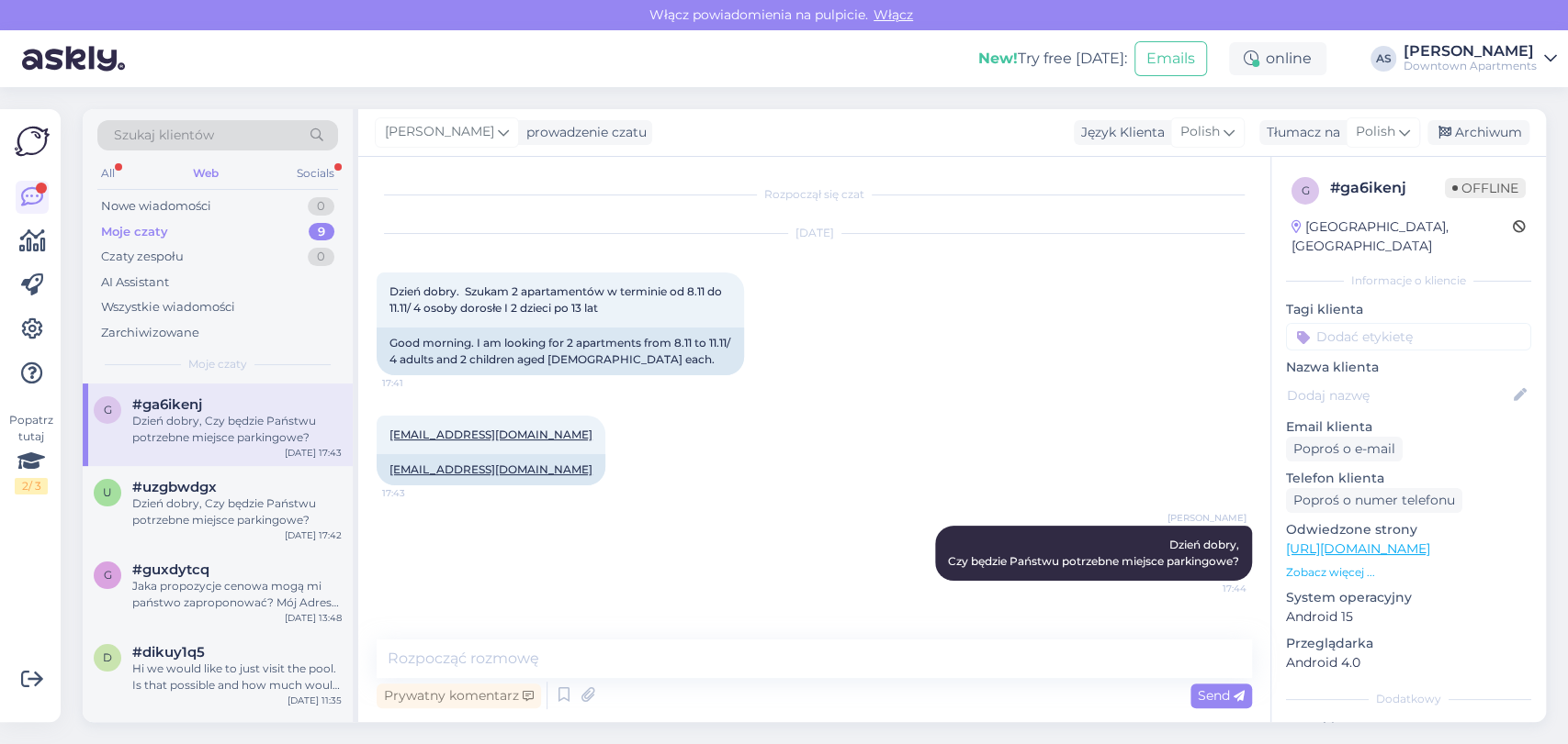
click at [1523, 46] on div "[PERSON_NAME]" at bounding box center [1470, 51] width 133 height 14
click at [1356, 185] on div "Wyloguj" at bounding box center [1413, 187] width 287 height 33
